Goal: Task Accomplishment & Management: Manage account settings

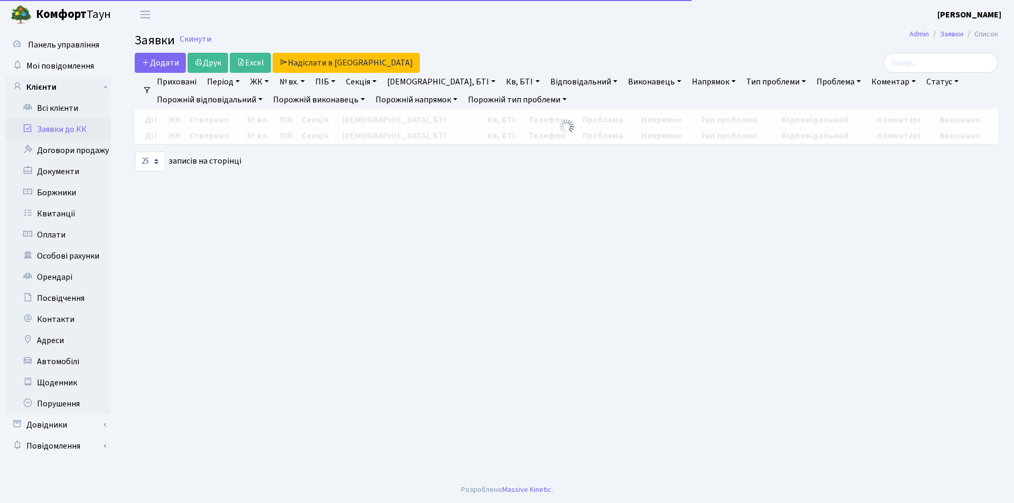
select select "25"
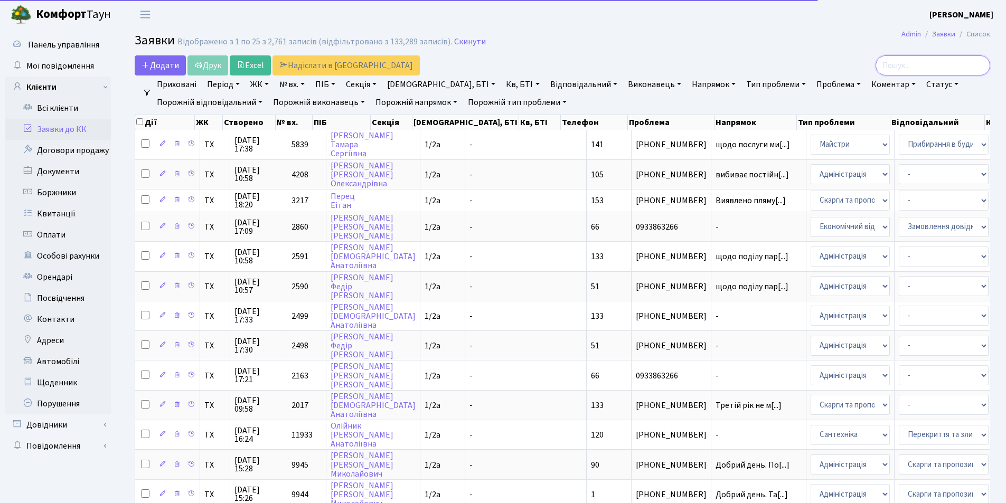
click at [932, 68] on input "search" at bounding box center [932, 65] width 115 height 20
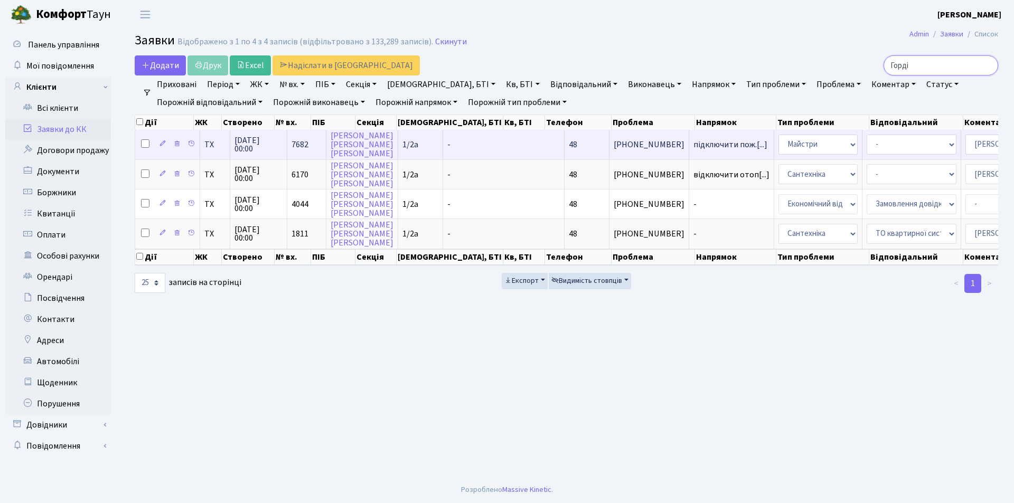
type input "Горді"
click at [355, 146] on td "[PERSON_NAME]" at bounding box center [362, 144] width 72 height 29
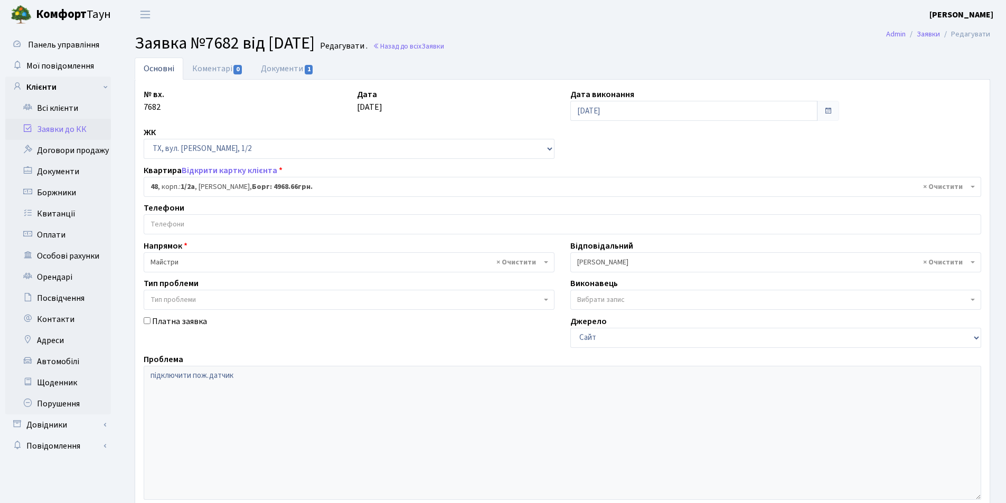
select select "13654"
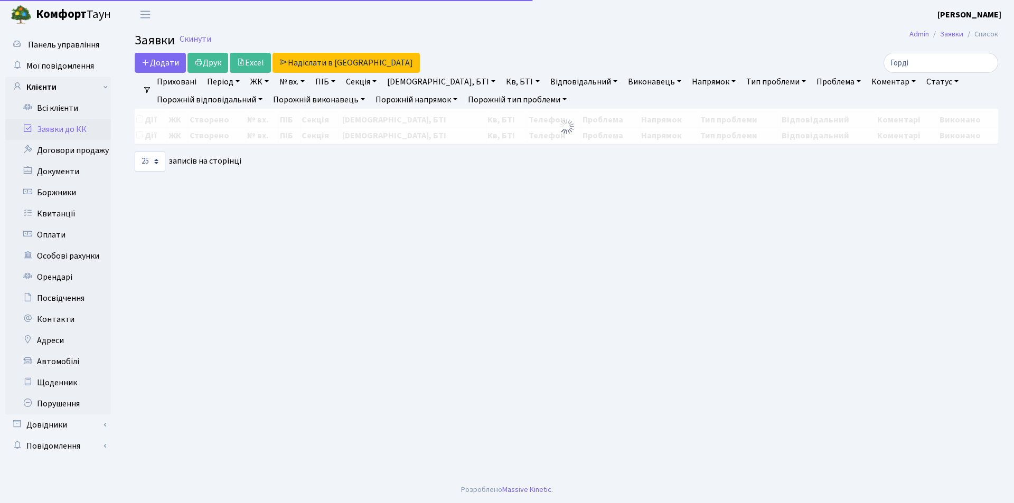
select select "25"
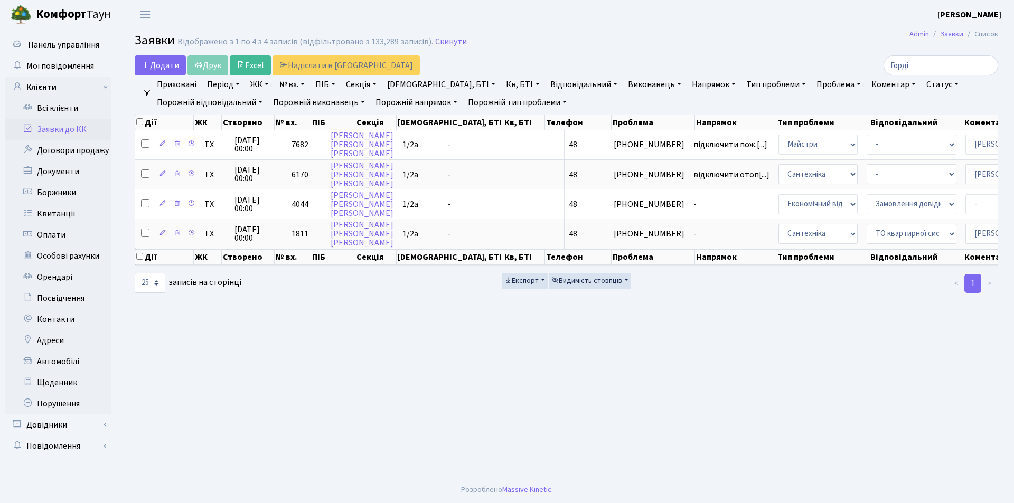
click at [68, 124] on link "Заявки до КК" at bounding box center [58, 129] width 106 height 21
select select "25"
click at [948, 68] on input "Горді" at bounding box center [940, 65] width 115 height 20
click at [985, 63] on input "Горді" at bounding box center [940, 65] width 115 height 20
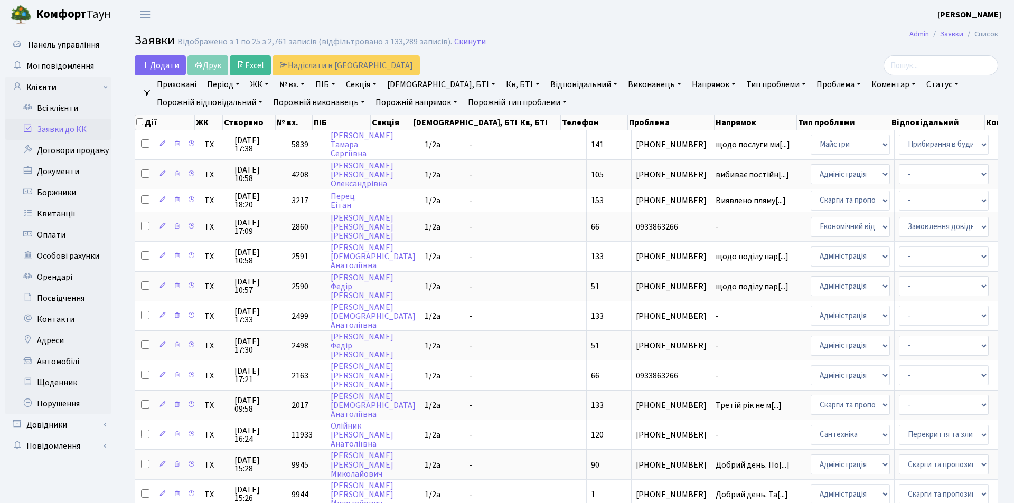
select select "25"
